Goal: Task Accomplishment & Management: Manage account settings

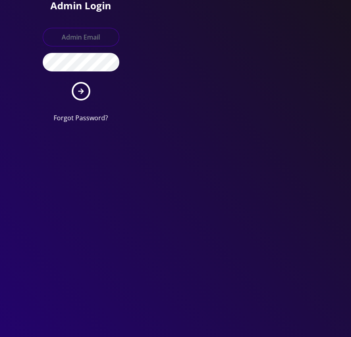
type input "[EMAIL_ADDRESS][DOMAIN_NAME]"
click at [86, 88] on button "submit" at bounding box center [81, 91] width 19 height 19
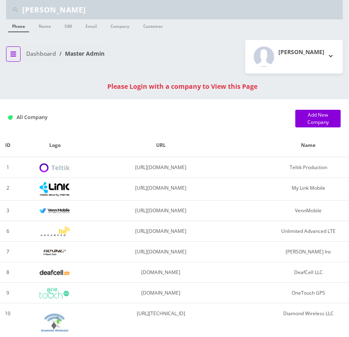
click at [16, 53] on button "breadcrumb" at bounding box center [13, 53] width 15 height 15
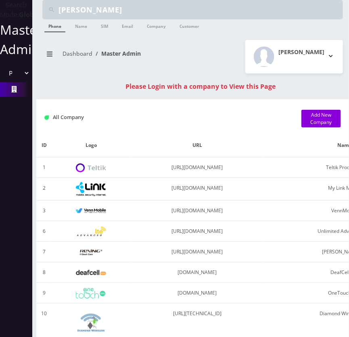
click at [15, 81] on select "Please select a Company Teltik Production My Link Mobile VennMobile Unlimited A…" at bounding box center [15, 72] width 27 height 15
select select "13"
click at [2, 75] on select "Please select a Company Teltik Production My Link Mobile VennMobile Unlimited A…" at bounding box center [15, 72] width 27 height 15
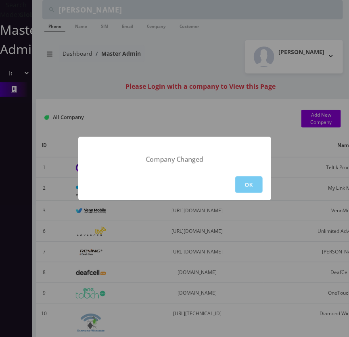
click at [250, 187] on button "OK" at bounding box center [248, 184] width 27 height 17
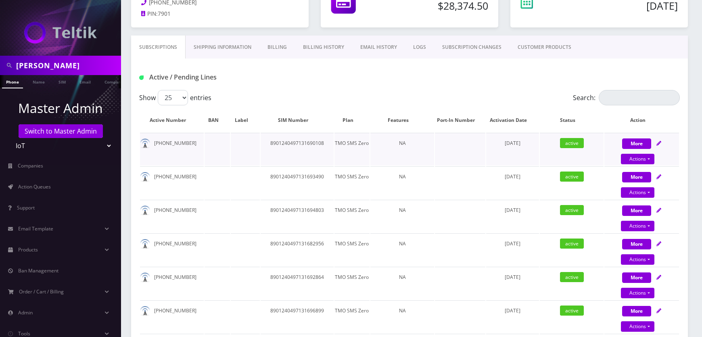
scroll to position [147, 0]
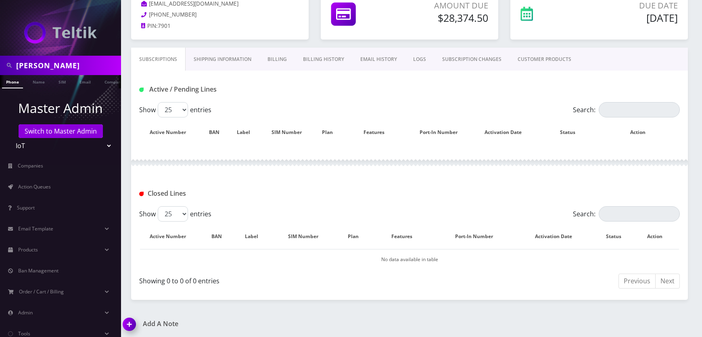
scroll to position [102, 0]
click at [468, 62] on link "SUBSCRIPTION CHANGES" at bounding box center [471, 58] width 75 height 23
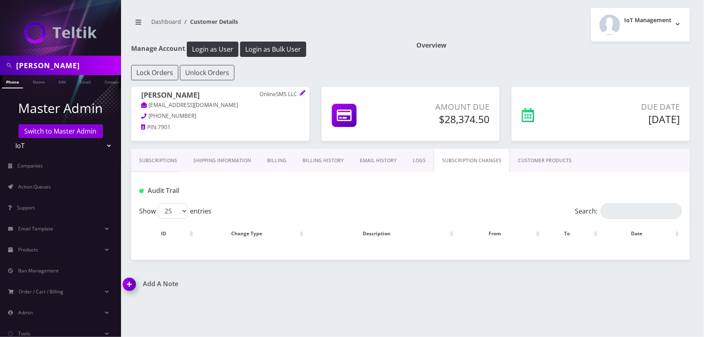
click at [530, 158] on link "CUSTOMER PRODUCTS" at bounding box center [545, 160] width 70 height 23
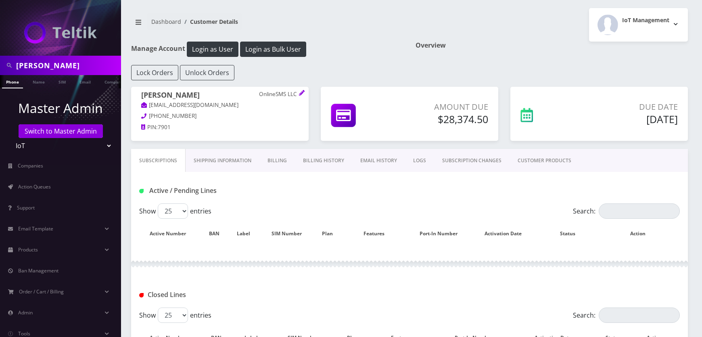
click at [154, 161] on link "Subscriptions" at bounding box center [158, 160] width 54 height 23
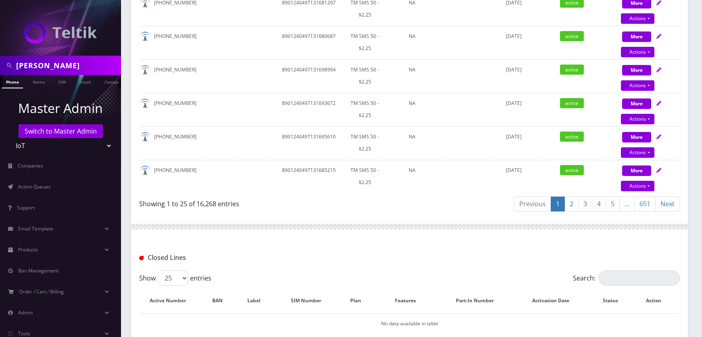
scroll to position [959, 0]
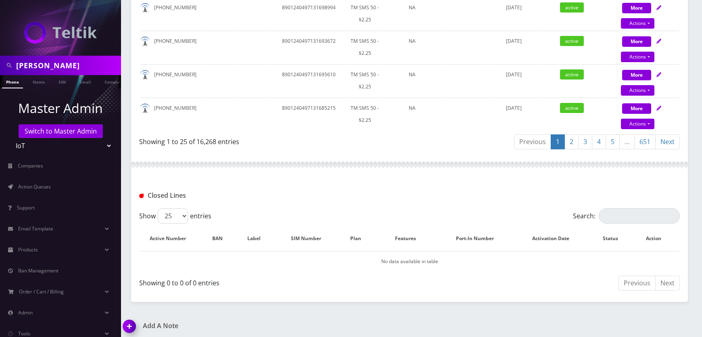
click at [646, 138] on link "651" at bounding box center [644, 141] width 21 height 15
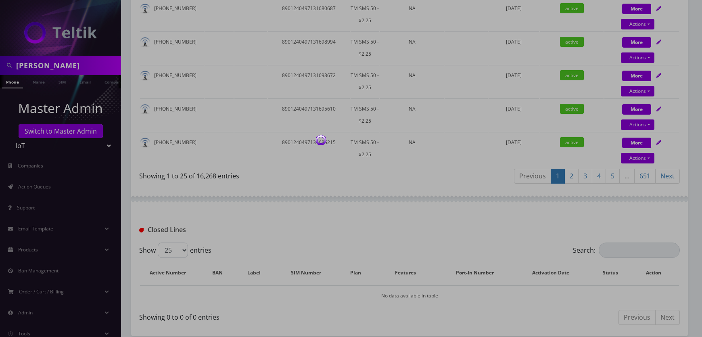
scroll to position [925, 0]
click at [408, 186] on div at bounding box center [351, 168] width 702 height 337
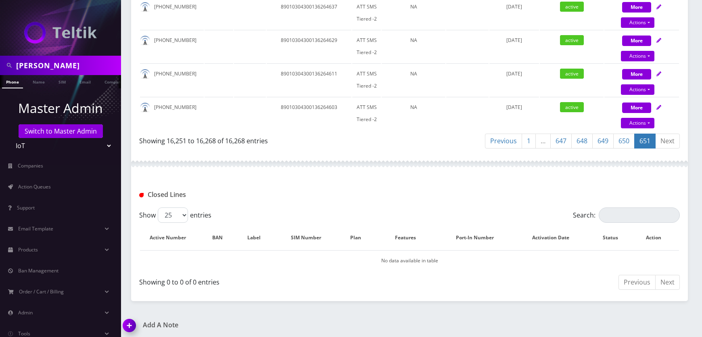
scroll to position [689, 0]
